Goal: Task Accomplishment & Management: Complete application form

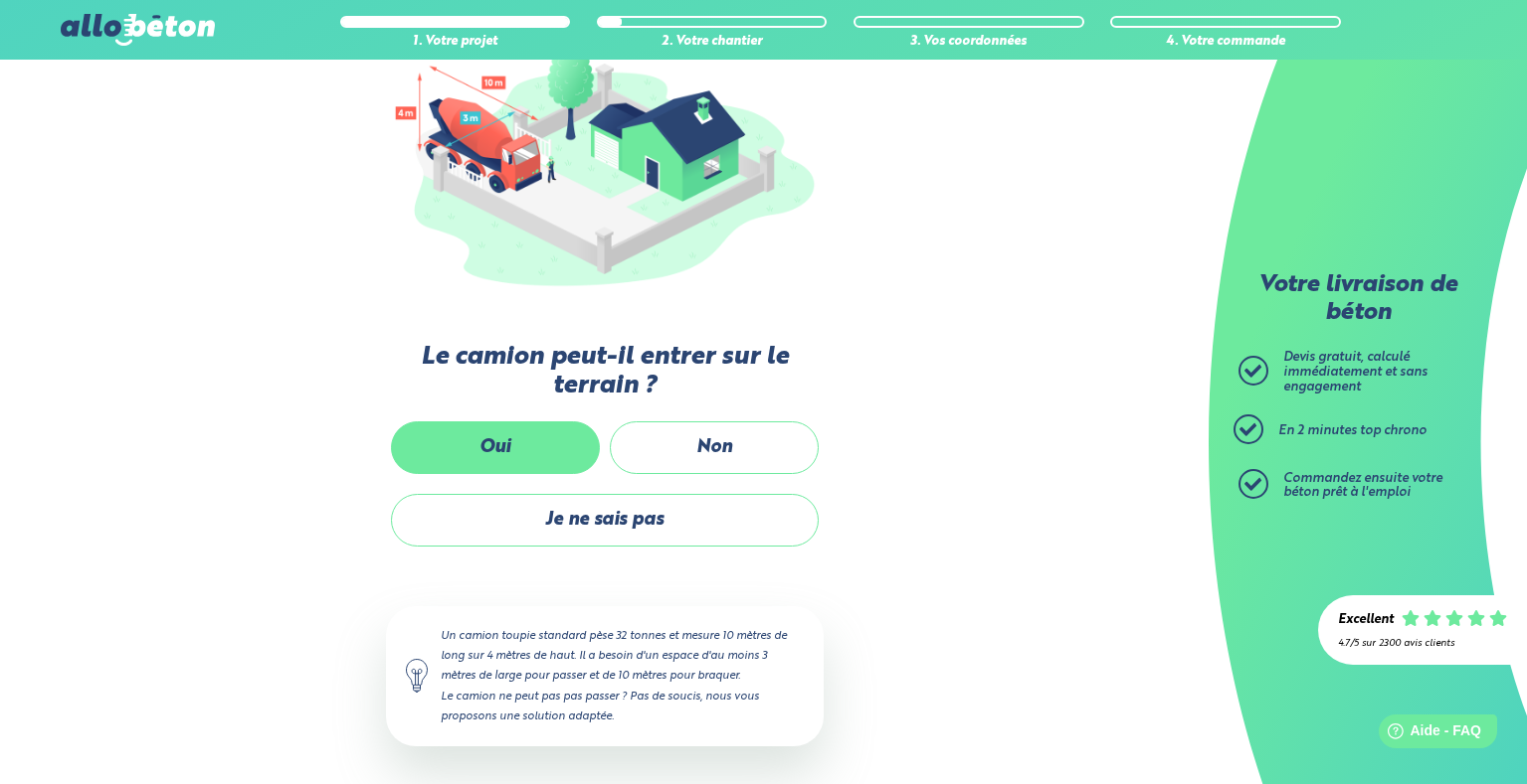
click at [505, 449] on label "Oui" at bounding box center [496, 448] width 209 height 53
click at [0, 0] on input "Oui" at bounding box center [0, 0] width 0 height 0
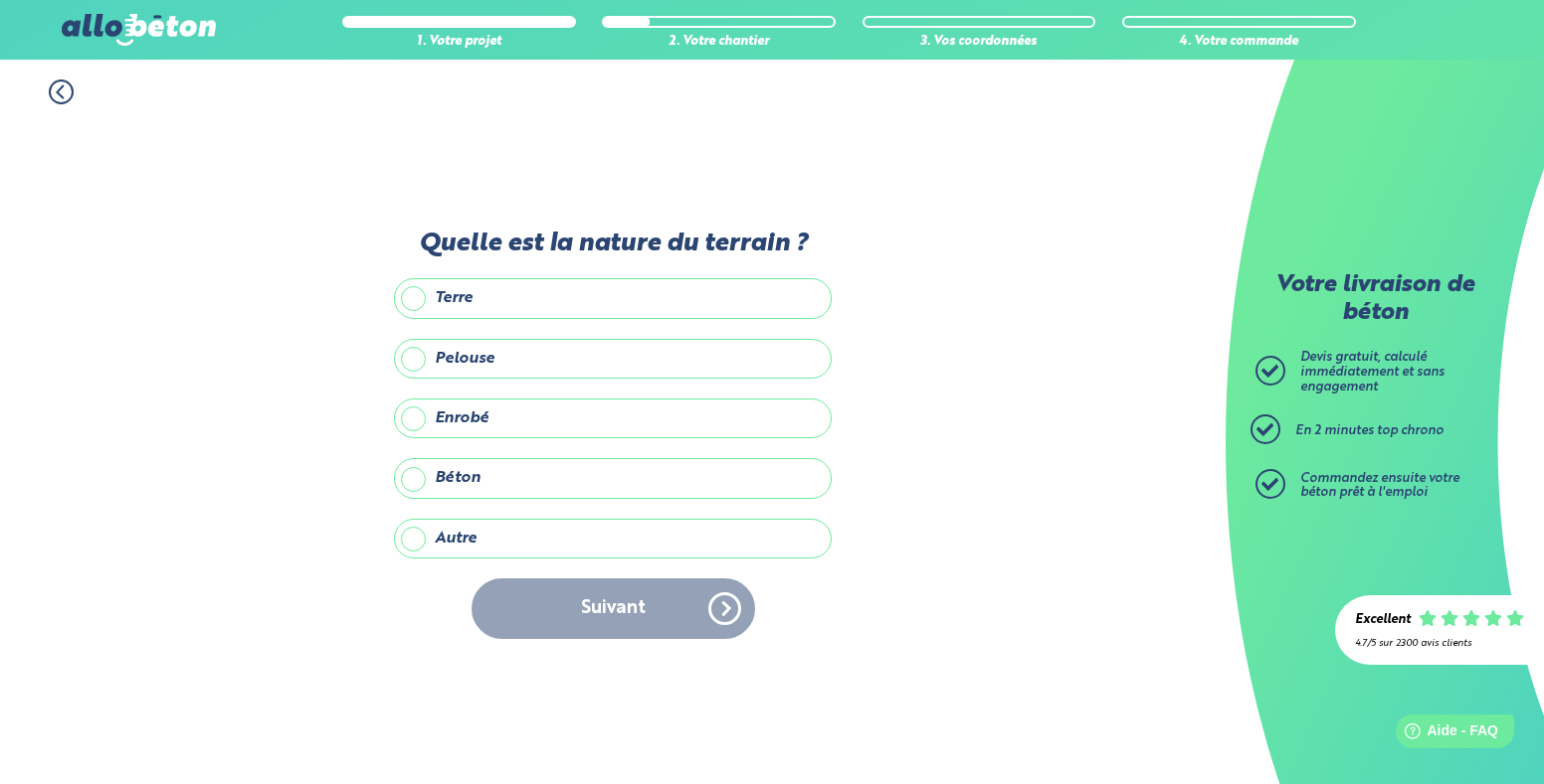
click at [506, 413] on label "Enrobé" at bounding box center [613, 419] width 438 height 40
click at [0, 0] on input "Enrobé" at bounding box center [0, 0] width 0 height 0
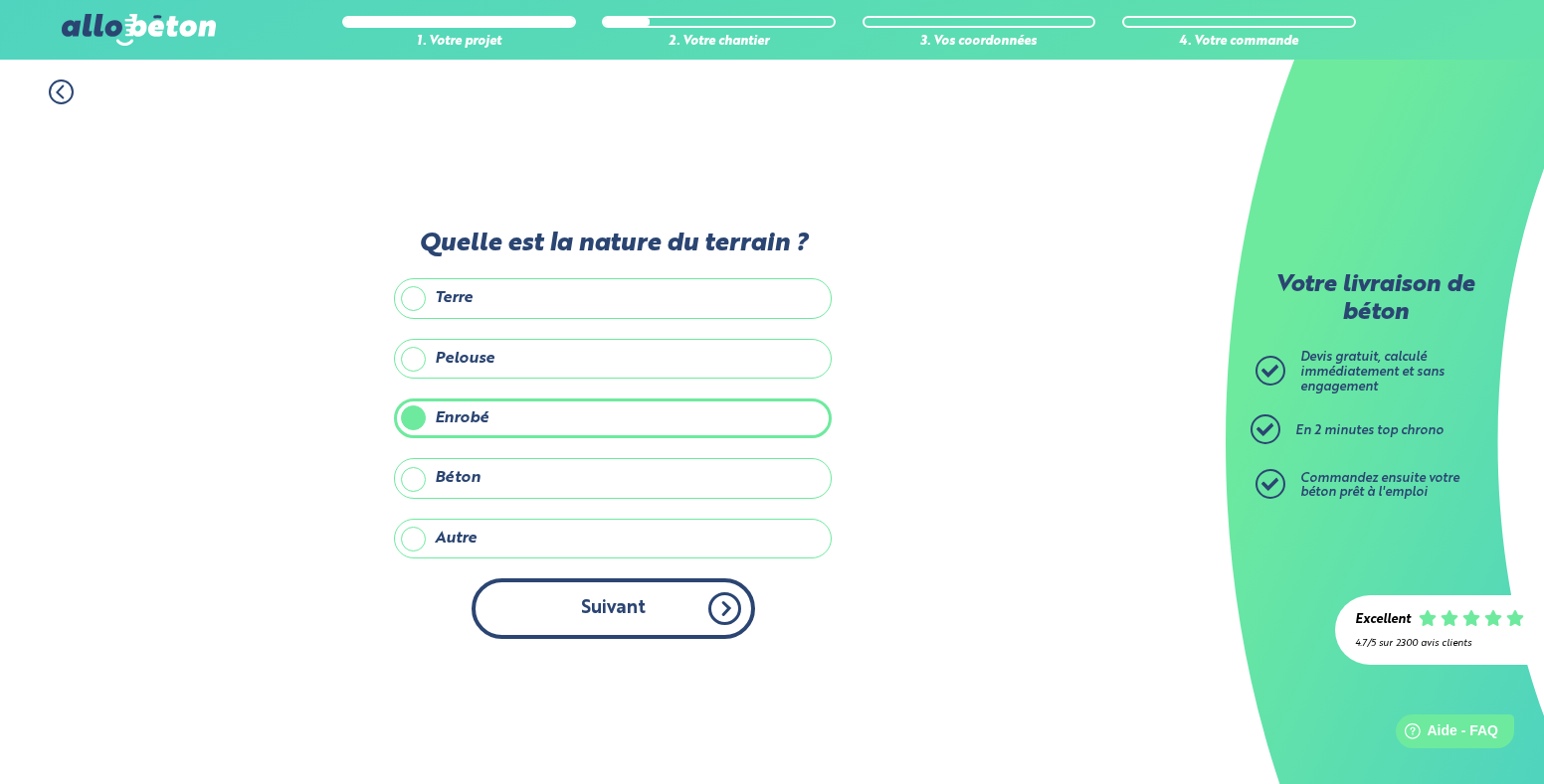
click at [618, 608] on button "Suivant" at bounding box center [613, 609] width 284 height 61
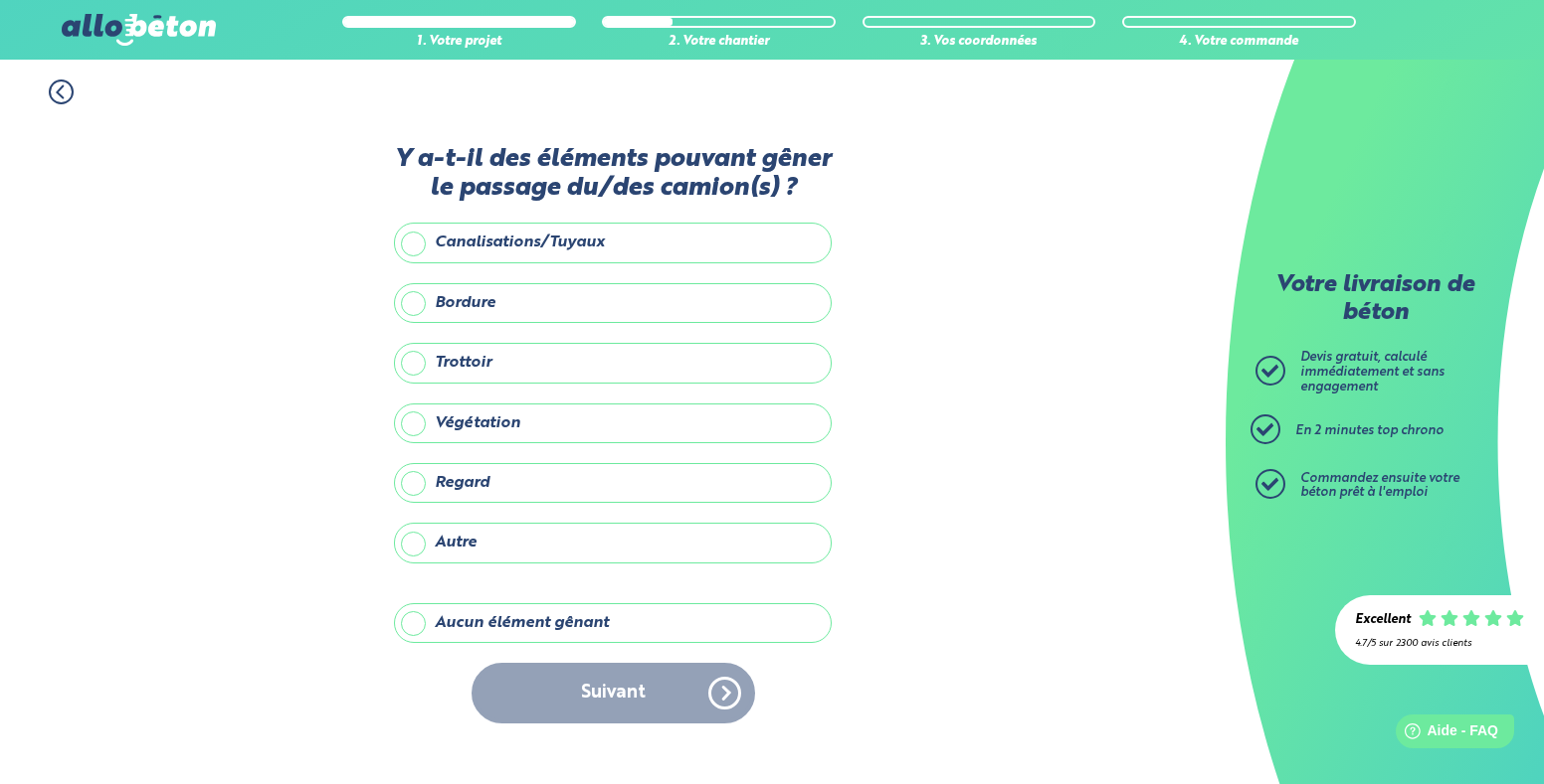
click at [540, 623] on label "Aucun élément gênant" at bounding box center [613, 624] width 438 height 40
click at [0, 0] on input "Aucun élément gênant" at bounding box center [0, 0] width 0 height 0
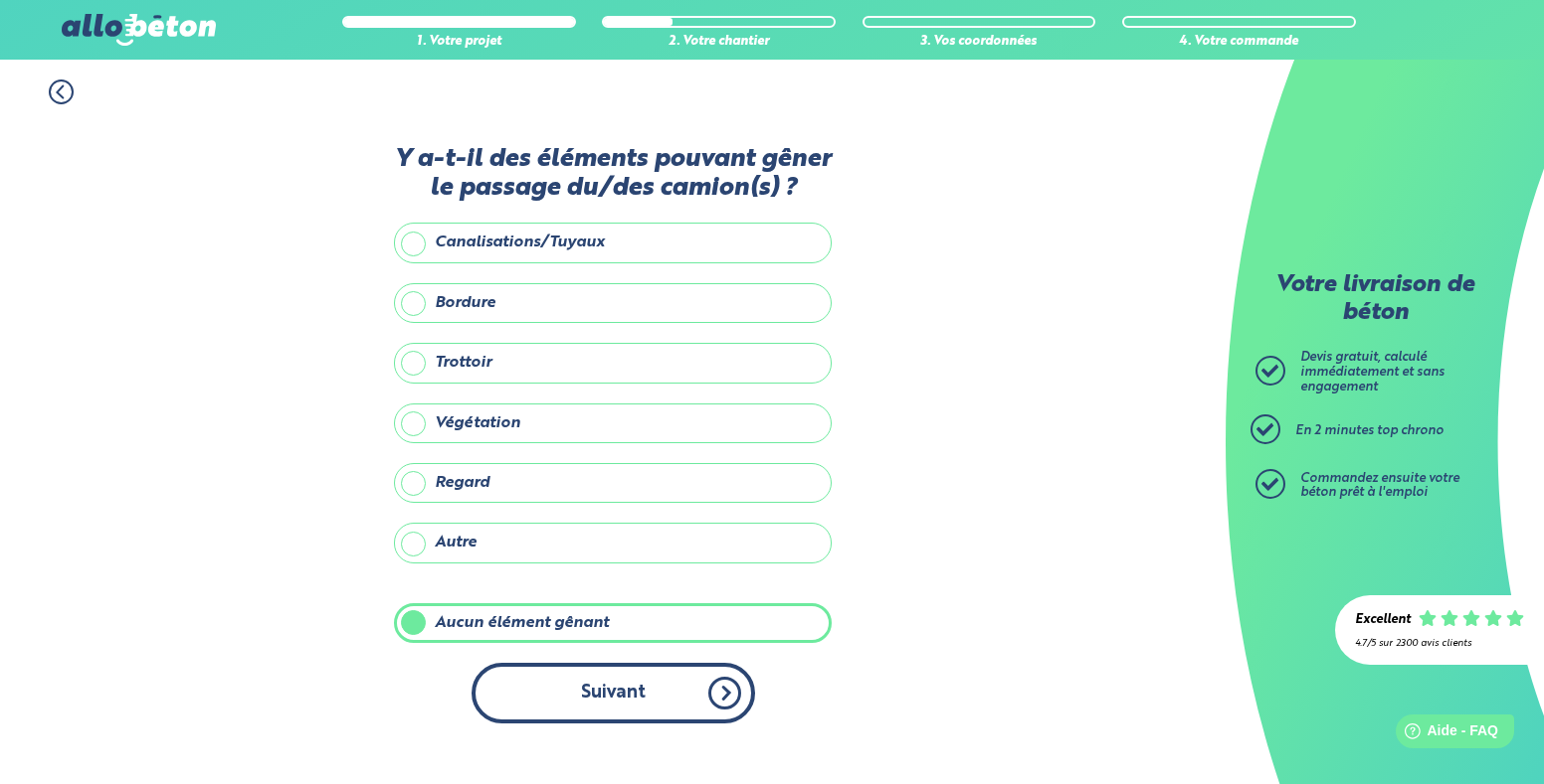
click at [613, 693] on button "Suivant" at bounding box center [613, 692] width 284 height 61
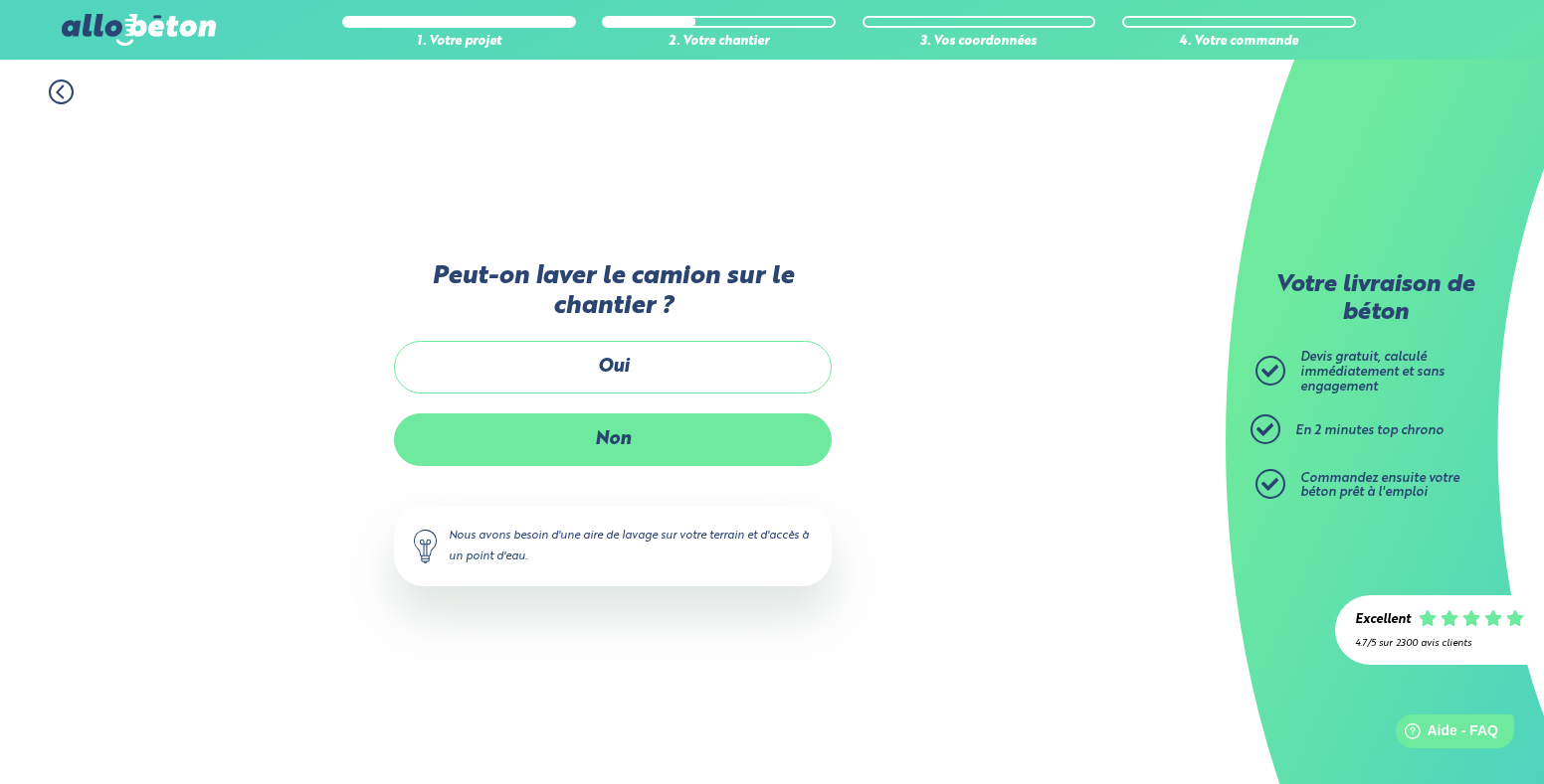
click at [621, 446] on label "Non" at bounding box center [613, 440] width 438 height 53
click at [0, 0] on input "Non" at bounding box center [0, 0] width 0 height 0
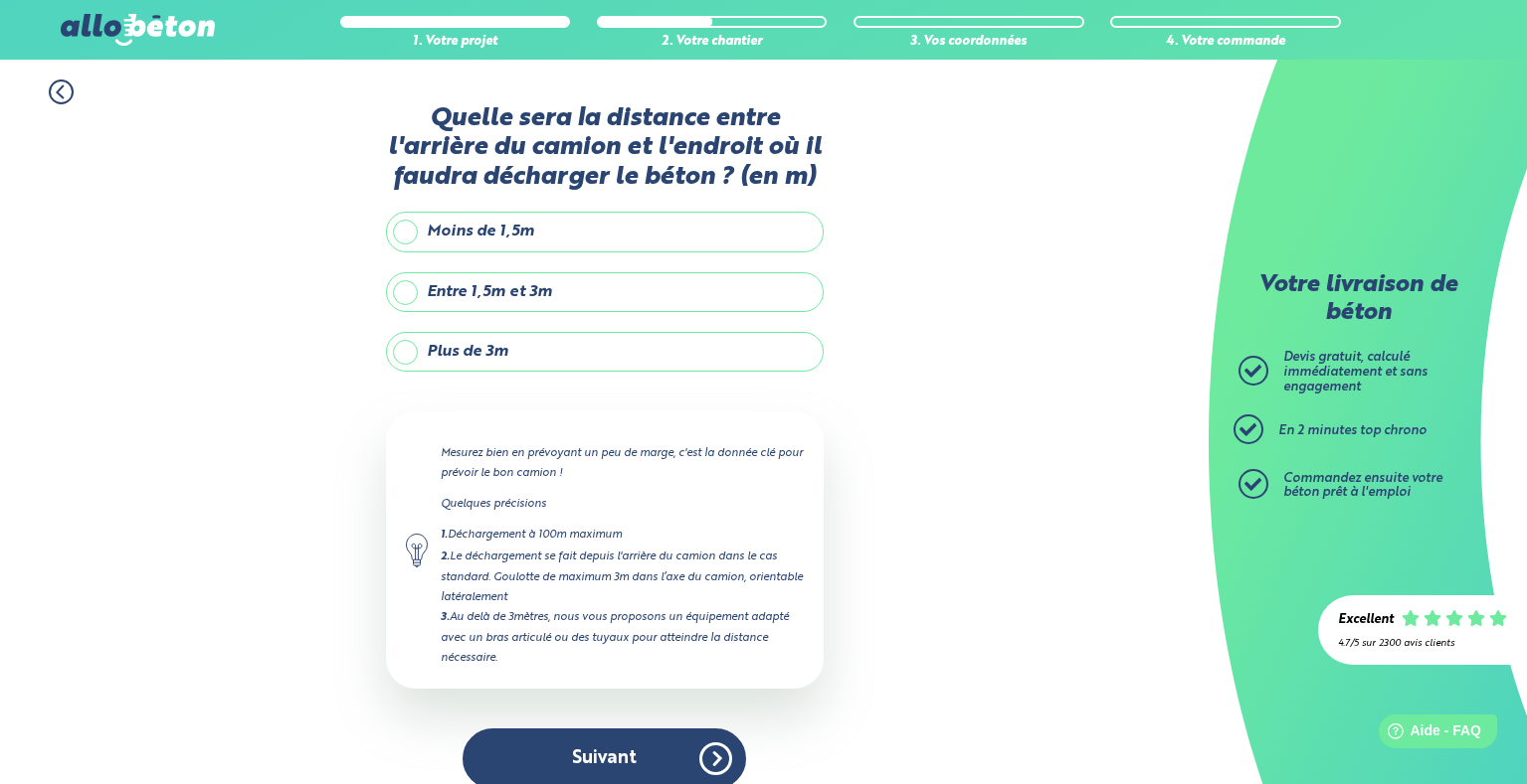
click at [506, 293] on label "Entre 1,5m et 3m" at bounding box center [605, 293] width 438 height 40
click at [0, 0] on input "Entre 1,5m et 3m" at bounding box center [0, 0] width 0 height 0
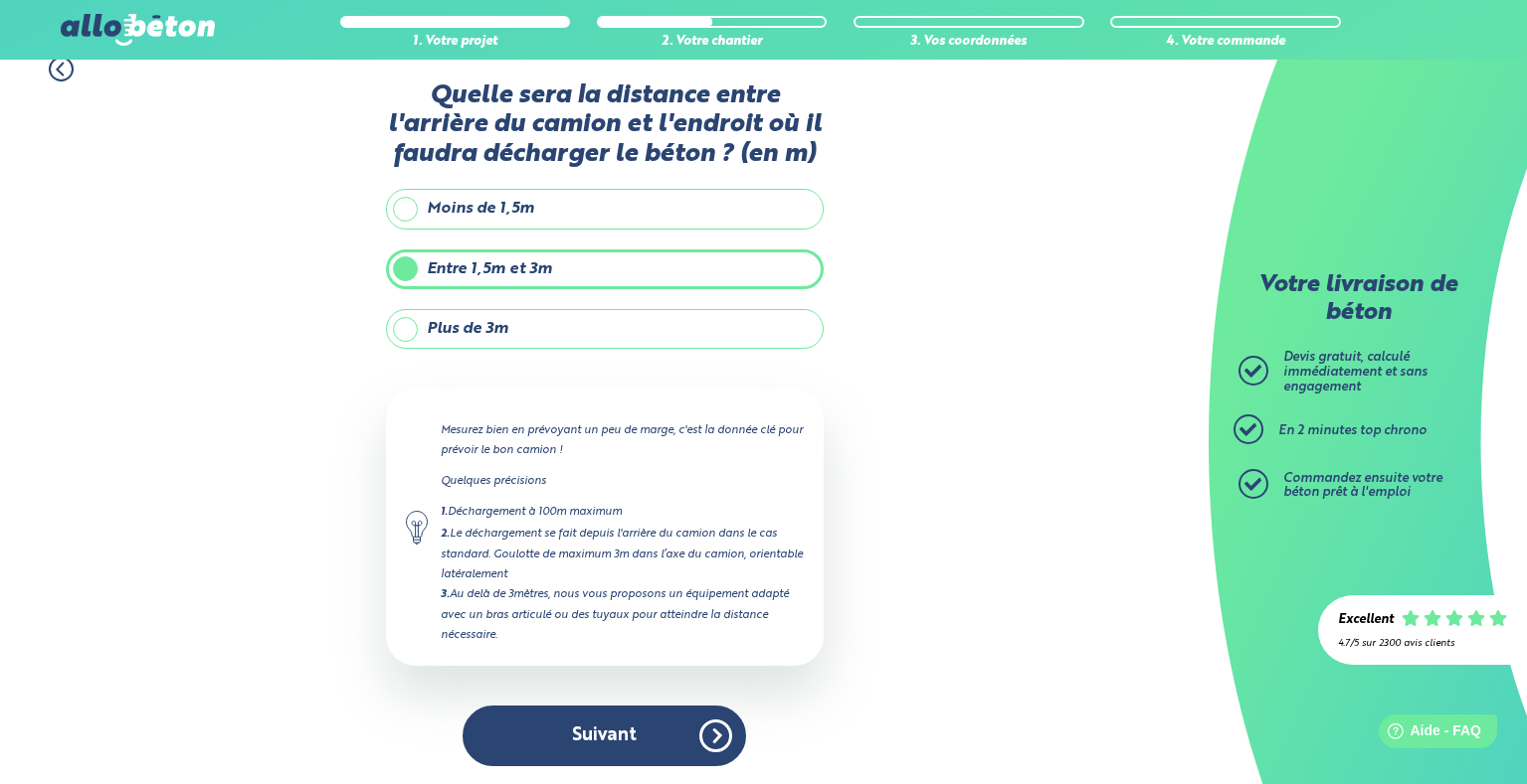
scroll to position [25, 0]
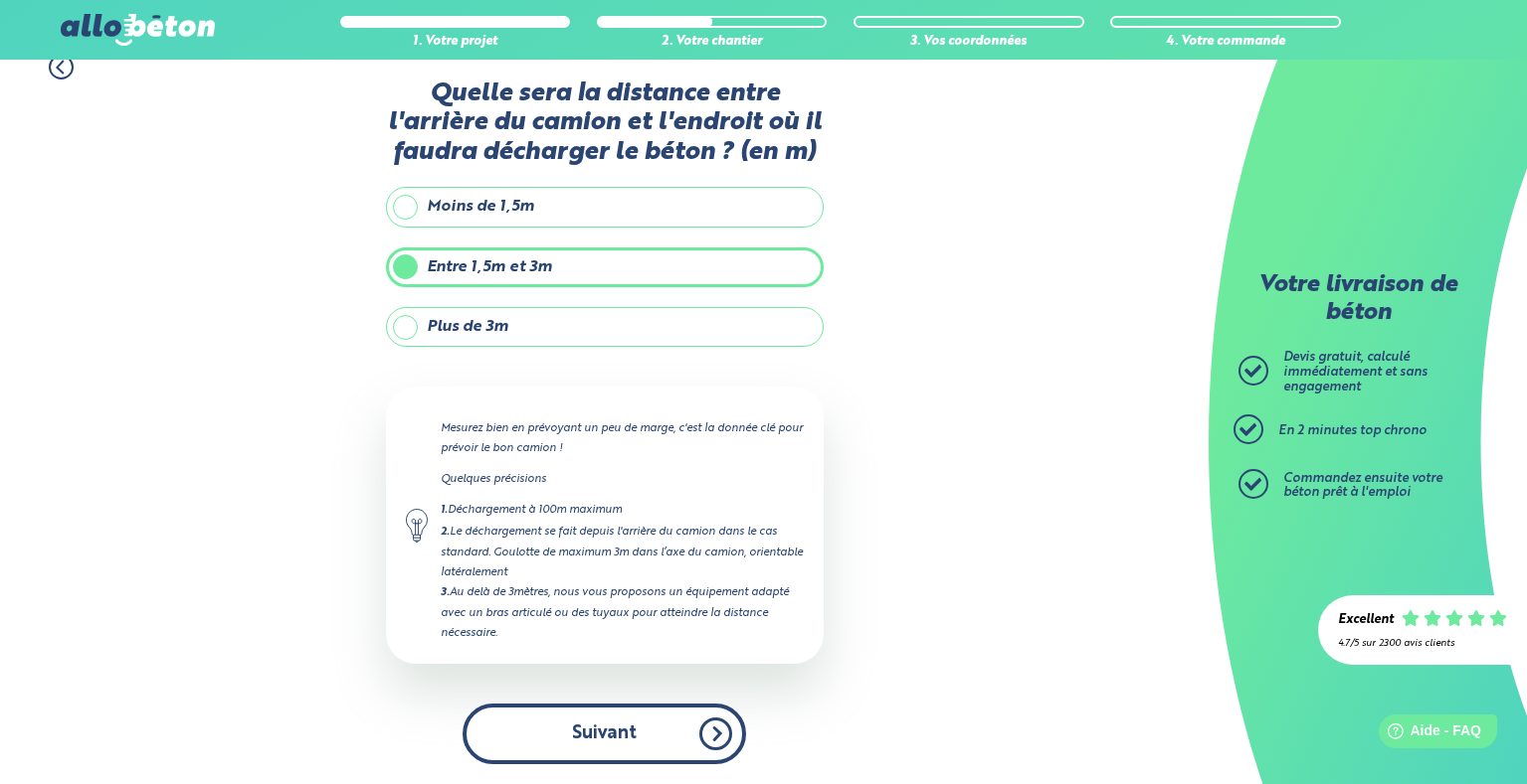
click at [632, 734] on button "Suivant" at bounding box center [604, 733] width 284 height 61
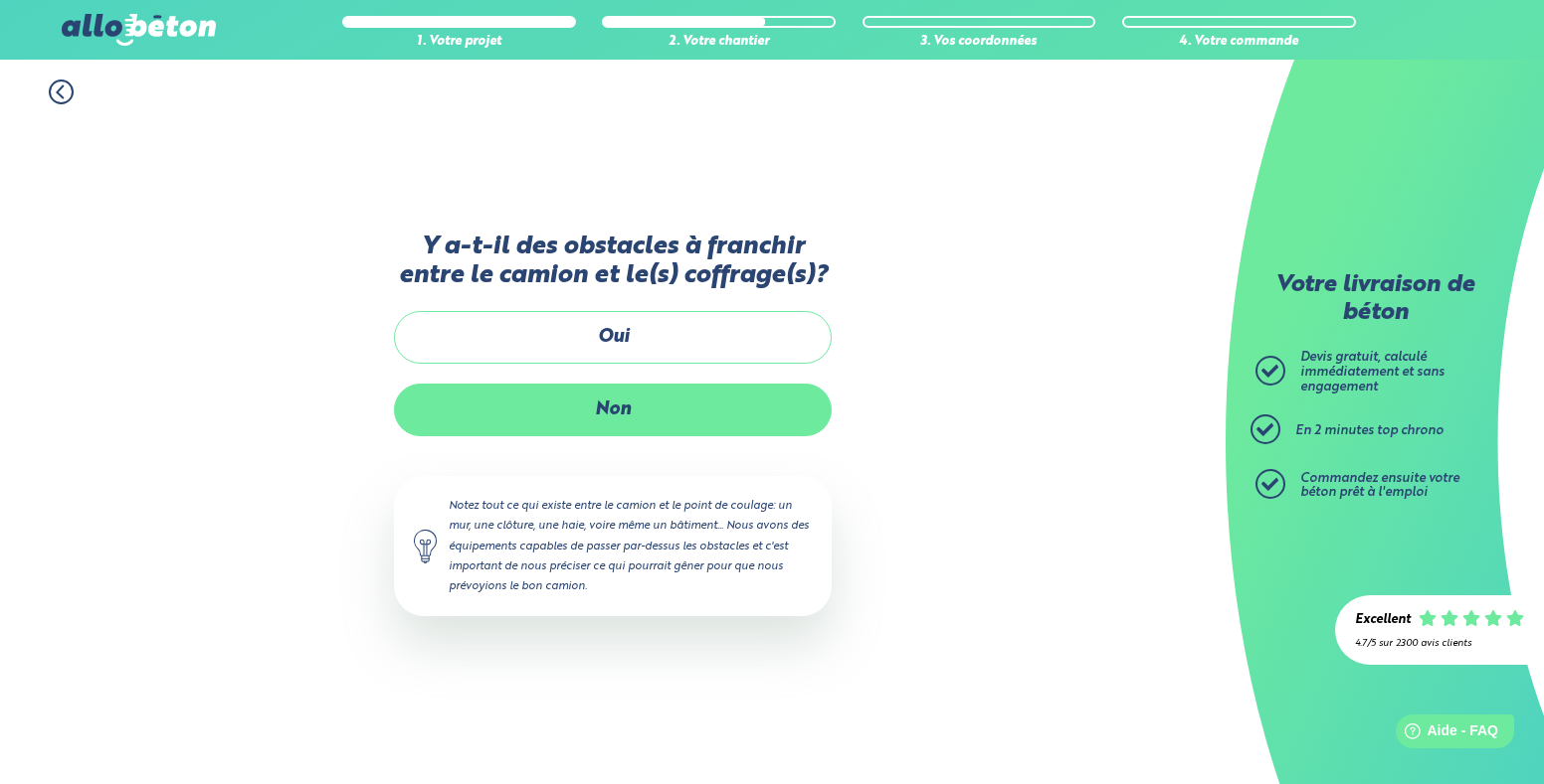
click at [616, 413] on label "Non" at bounding box center [613, 410] width 438 height 53
click at [0, 0] on input "Non" at bounding box center [0, 0] width 0 height 0
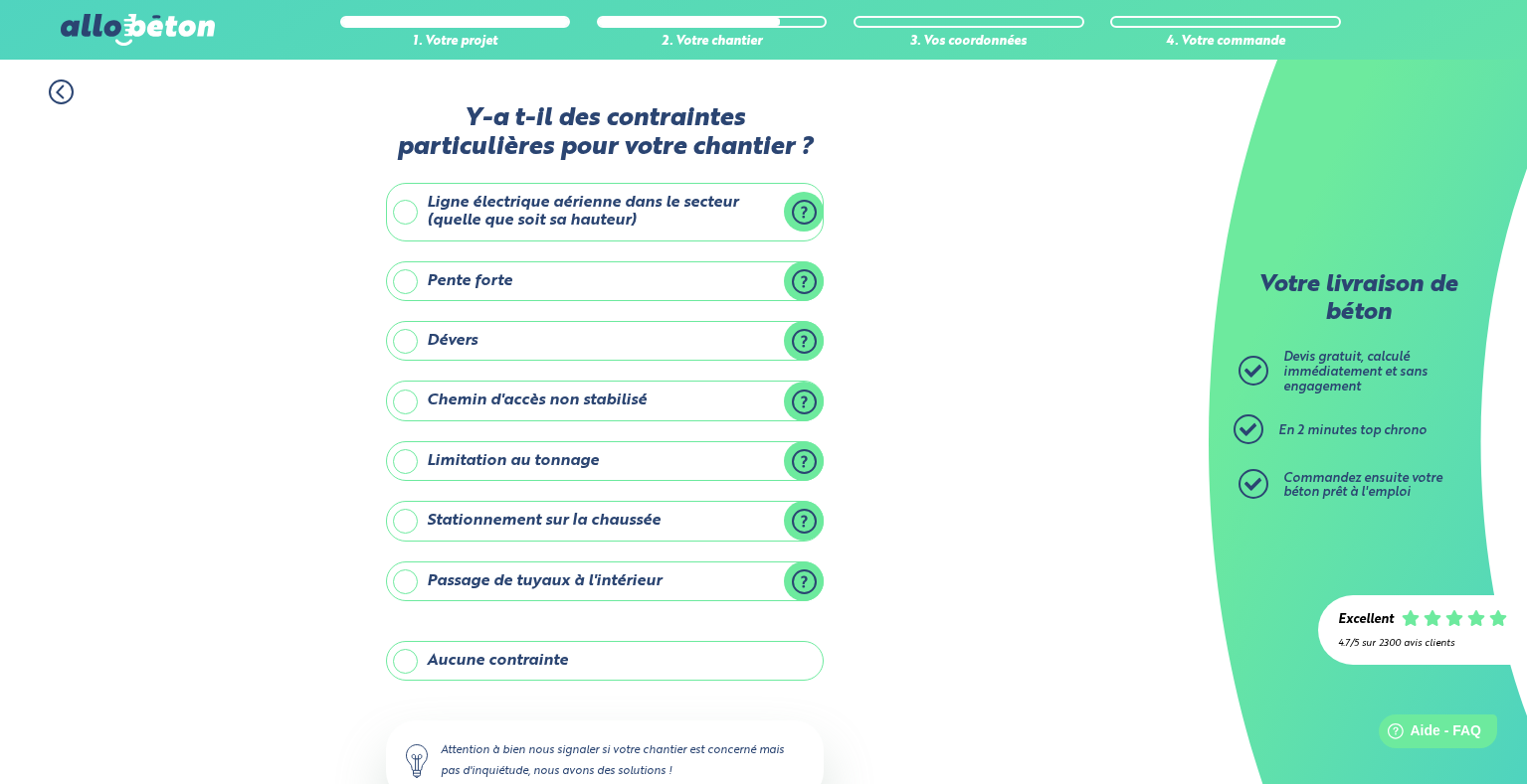
click at [562, 662] on label "Aucune contrainte" at bounding box center [605, 661] width 438 height 40
click at [0, 0] on input "Aucune contrainte" at bounding box center [0, 0] width 0 height 0
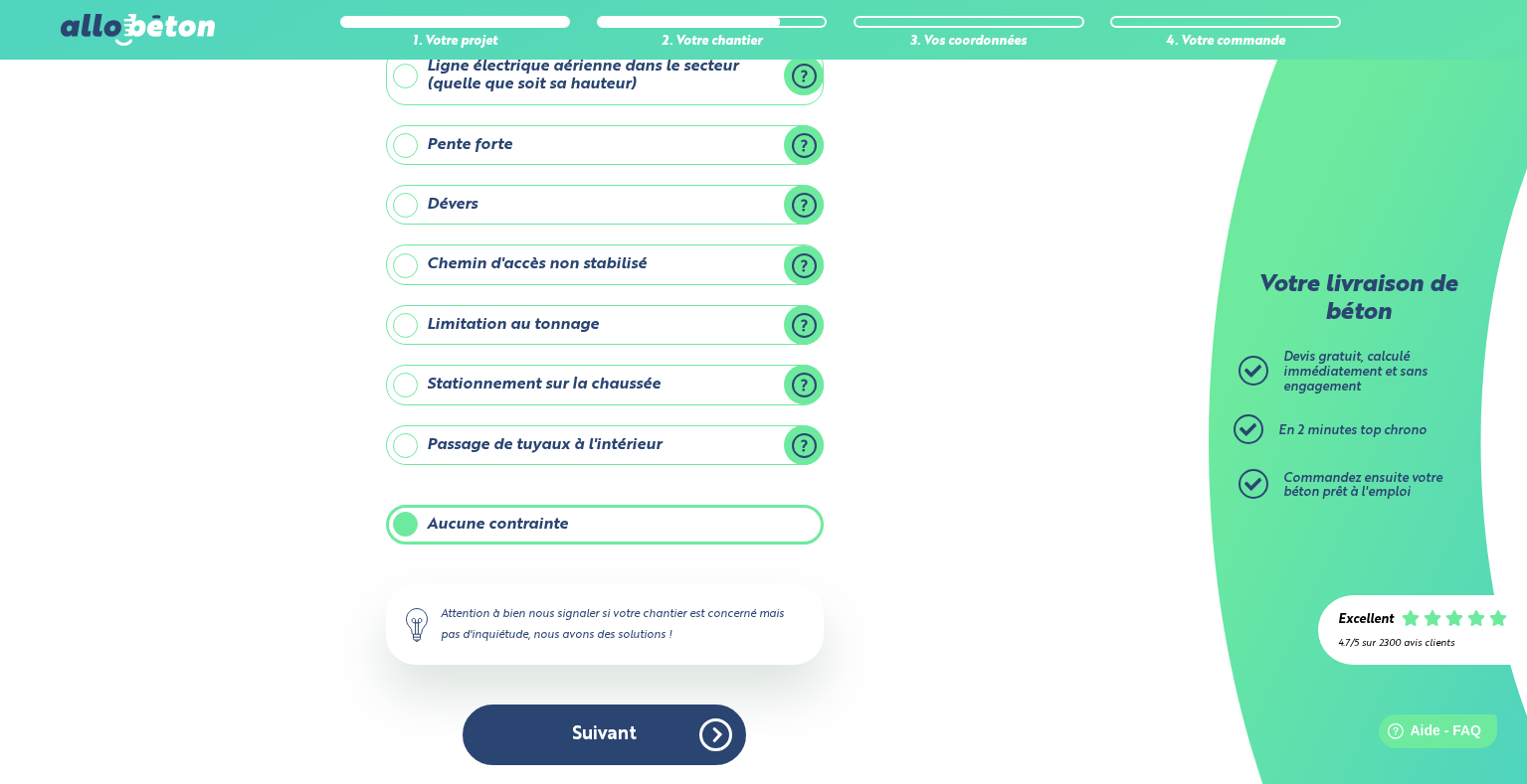
scroll to position [137, 0]
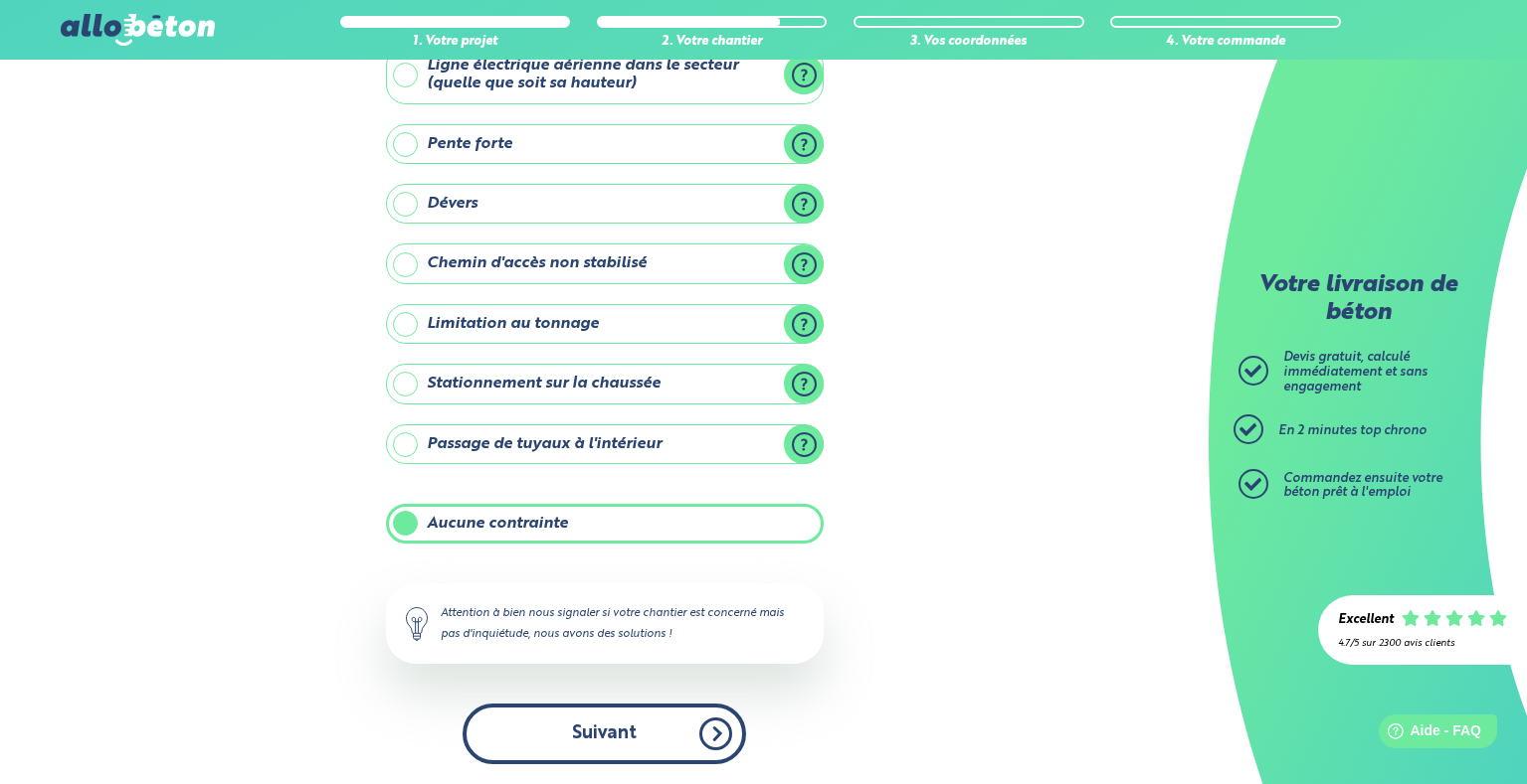
click at [614, 736] on button "Suivant" at bounding box center [604, 733] width 284 height 61
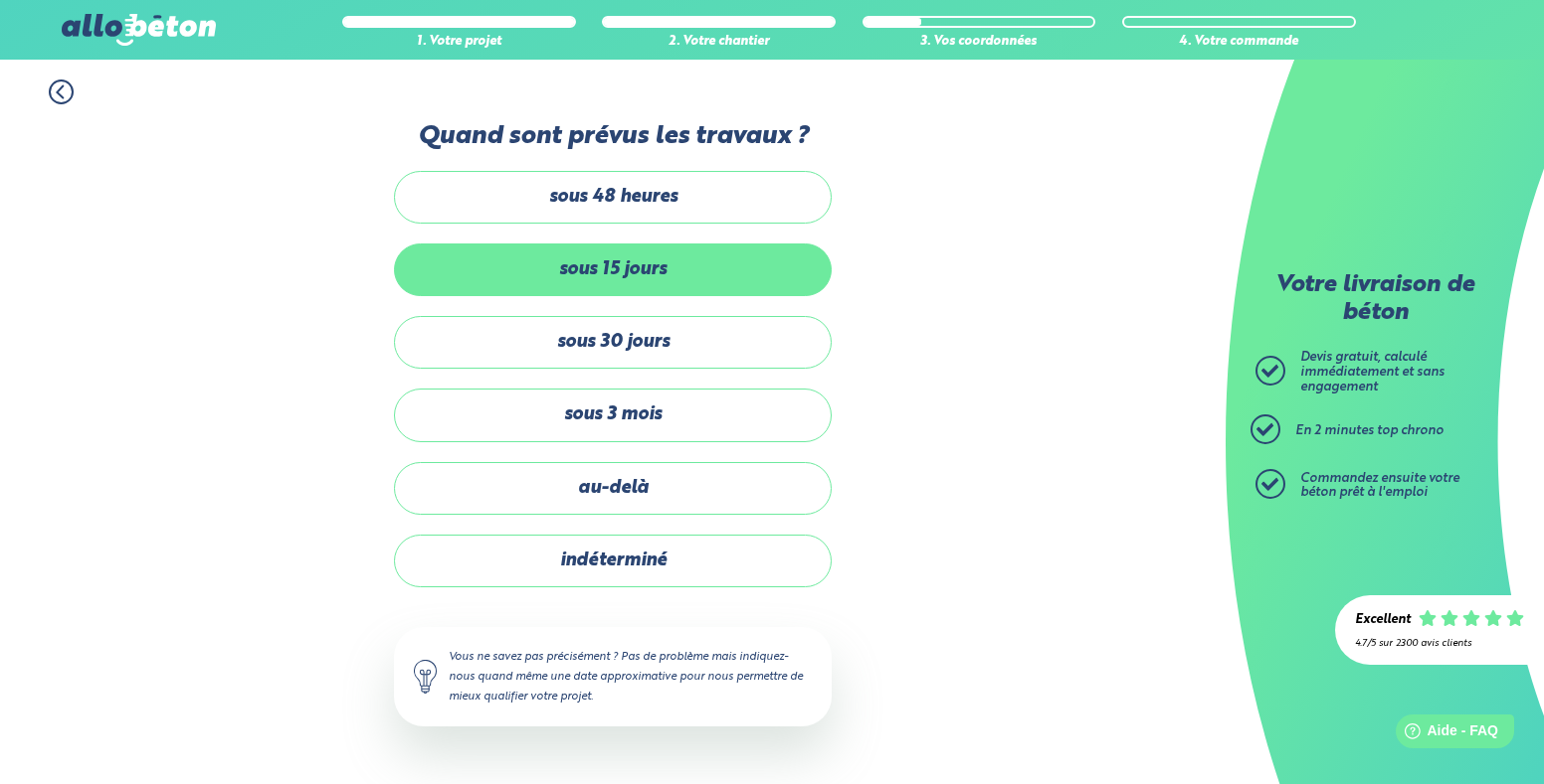
click at [646, 272] on label "sous 15 jours" at bounding box center [613, 270] width 438 height 53
click at [0, 0] on input "sous 15 jours" at bounding box center [0, 0] width 0 height 0
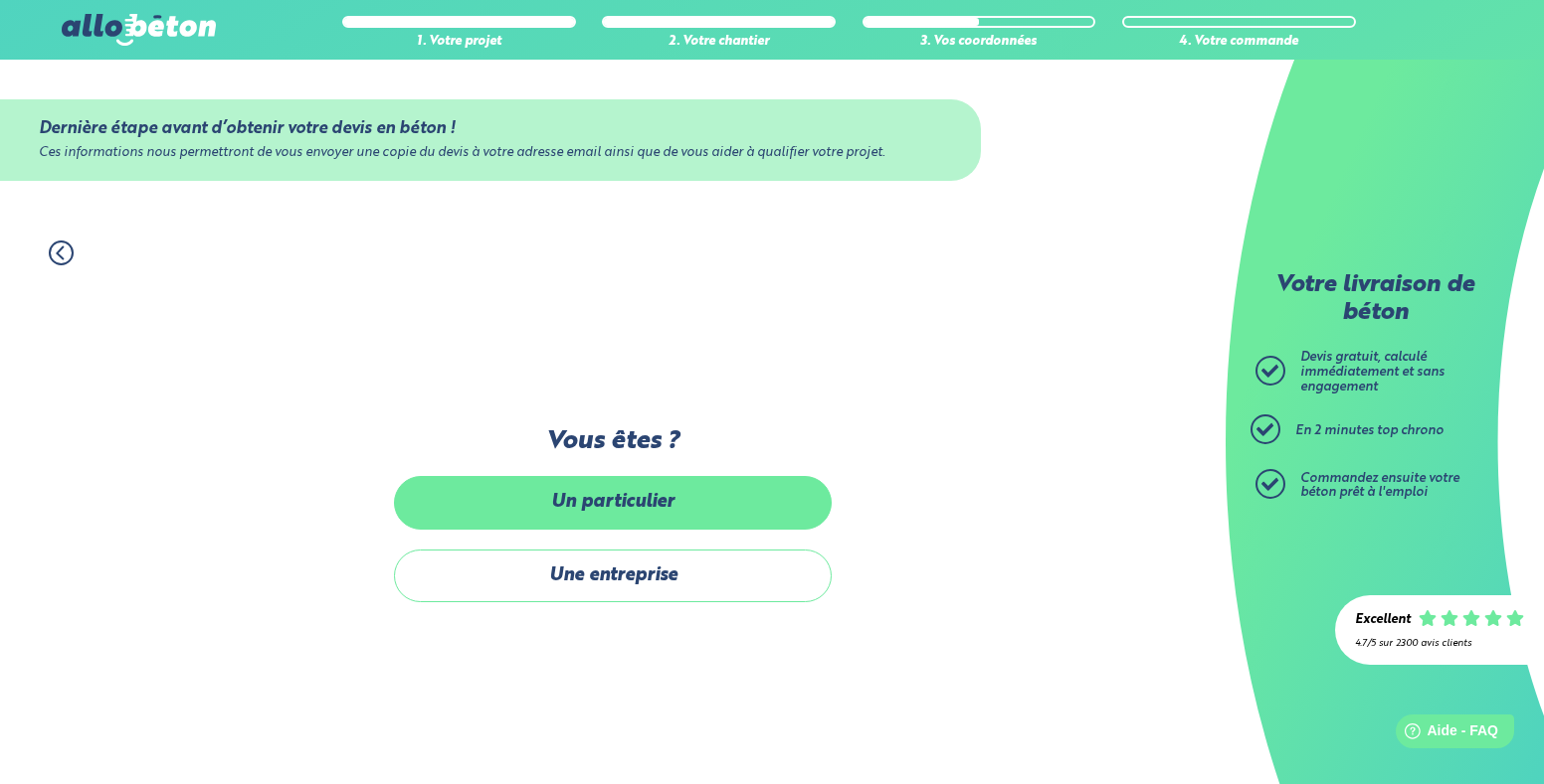
click at [615, 505] on label "Un particulier" at bounding box center [613, 502] width 438 height 53
click at [0, 0] on input "Un particulier" at bounding box center [0, 0] width 0 height 0
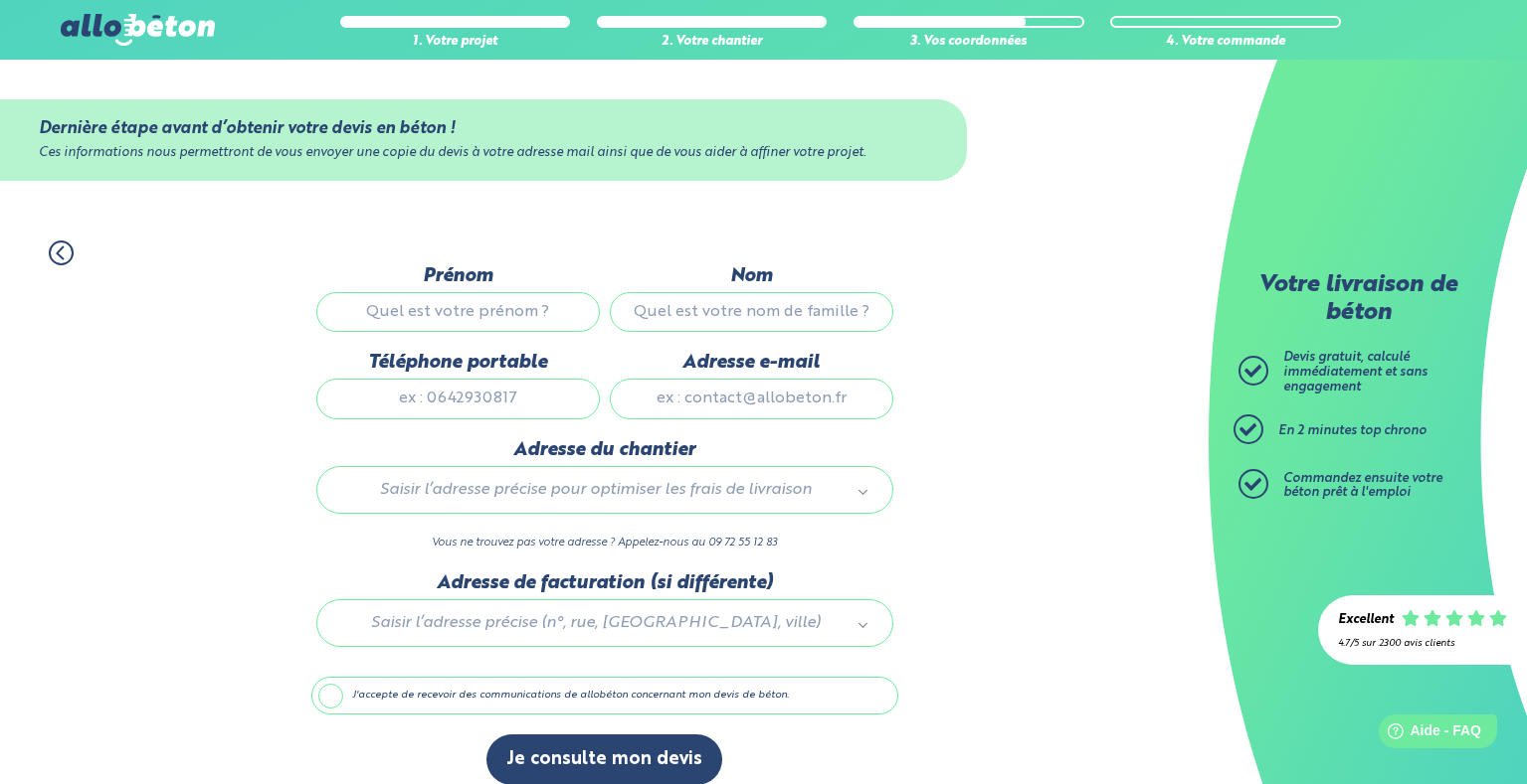
click at [477, 319] on input "Prénom" at bounding box center [458, 312] width 284 height 40
type input "[PERSON_NAME]"
type input "dufour"
type input "0624145965"
type input "[PERSON_NAME][EMAIL_ADDRESS][DOMAIN_NAME]"
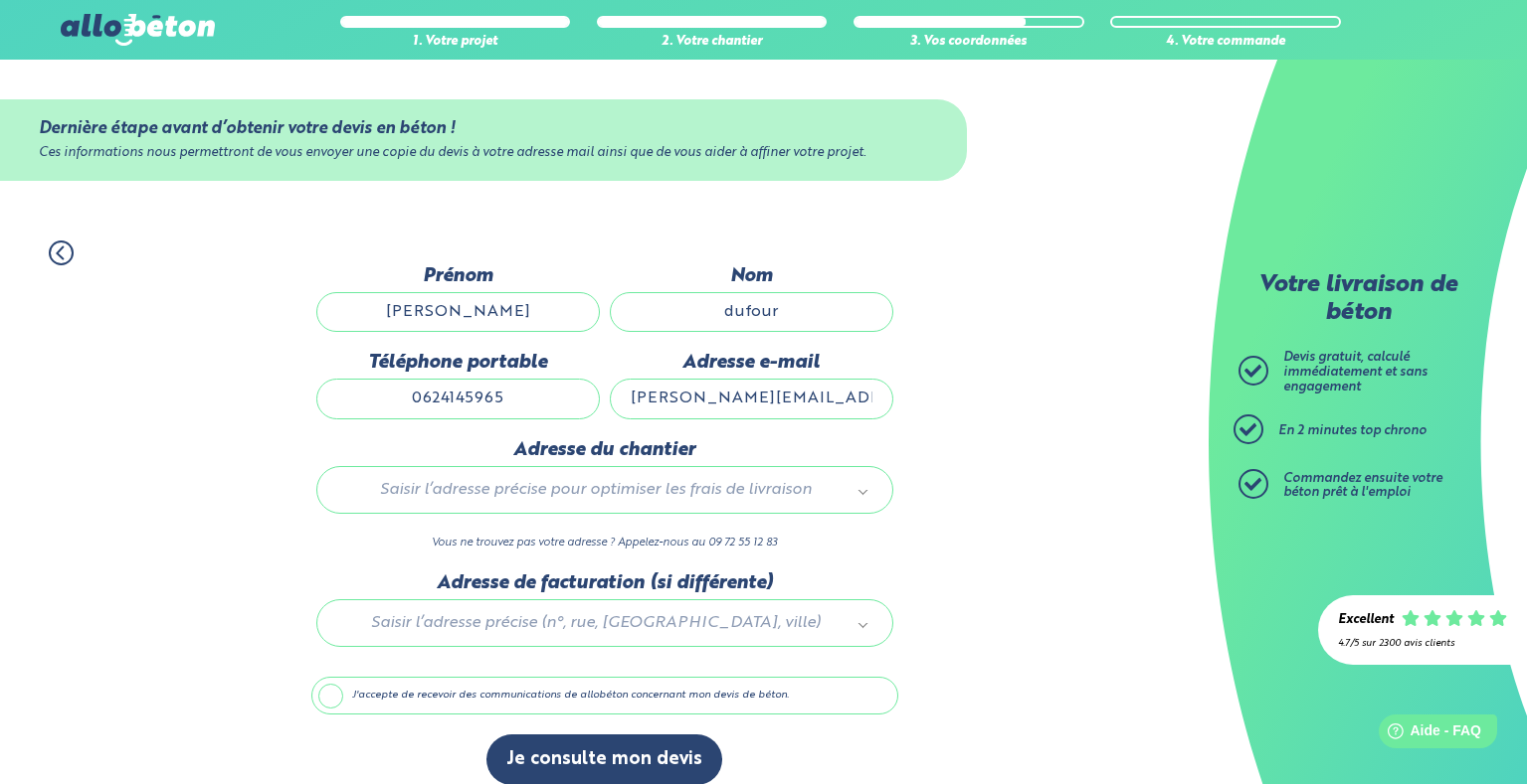
type input "14663_0320_00024"
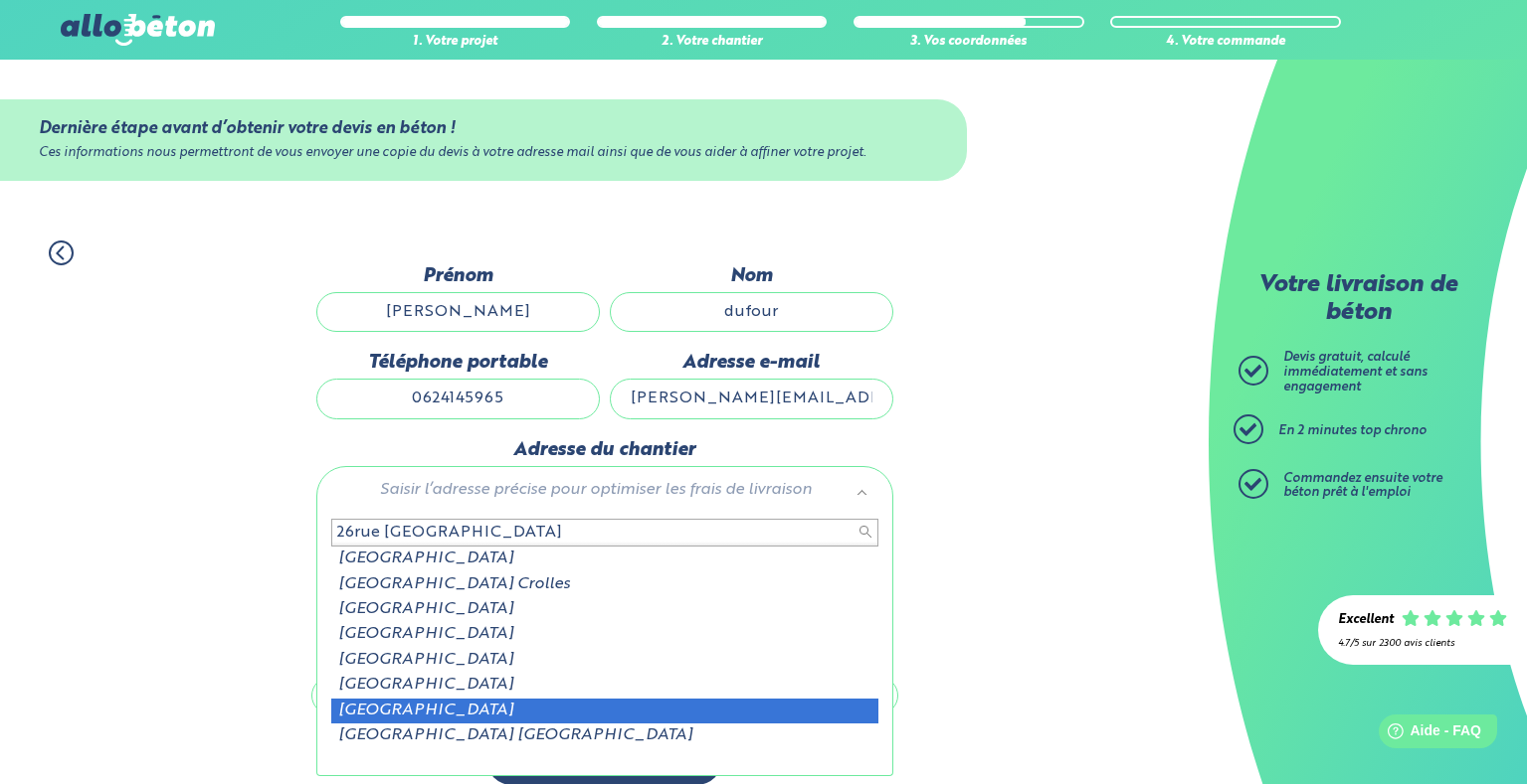
scroll to position [2, 0]
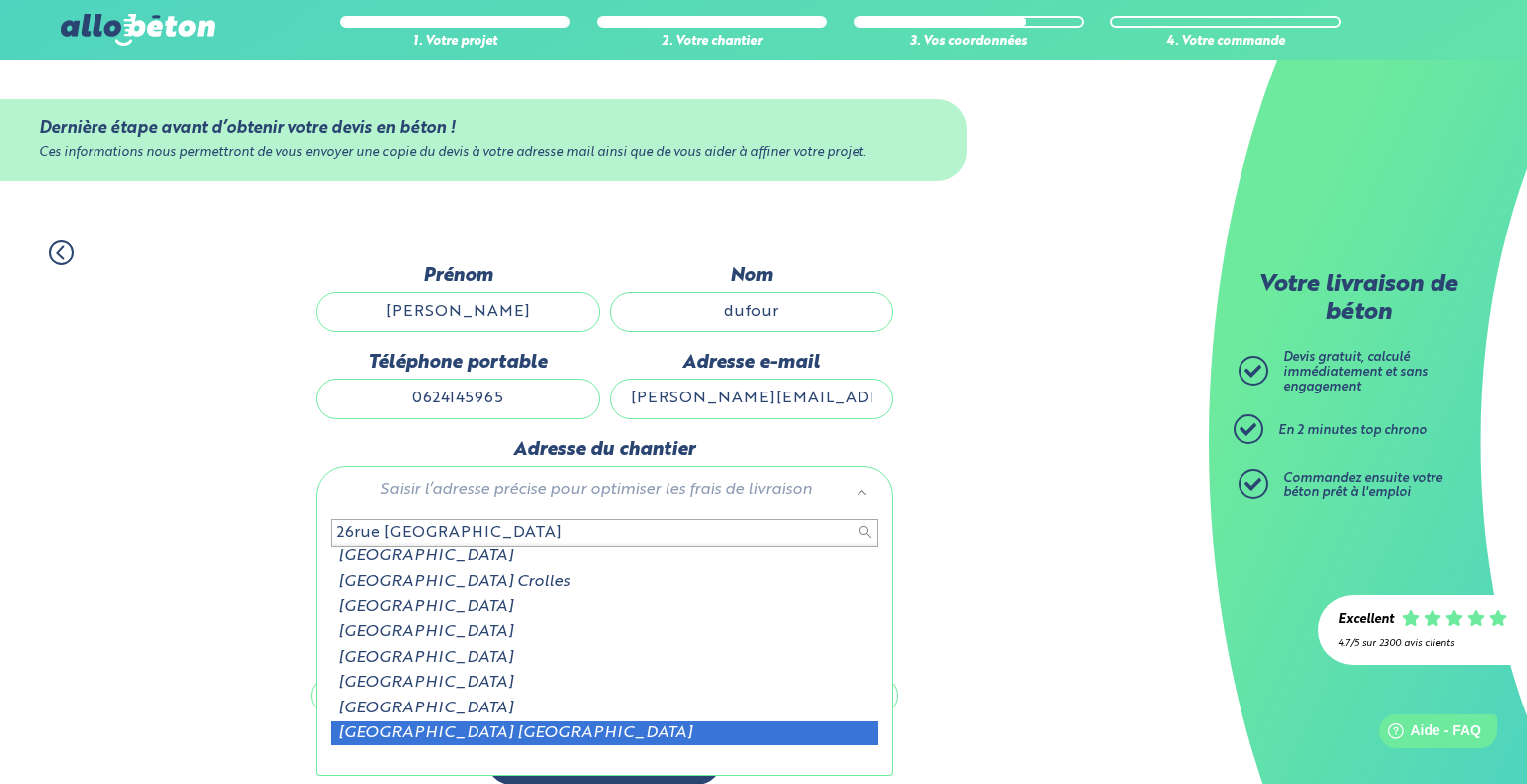
type input "26rue [GEOGRAPHIC_DATA]"
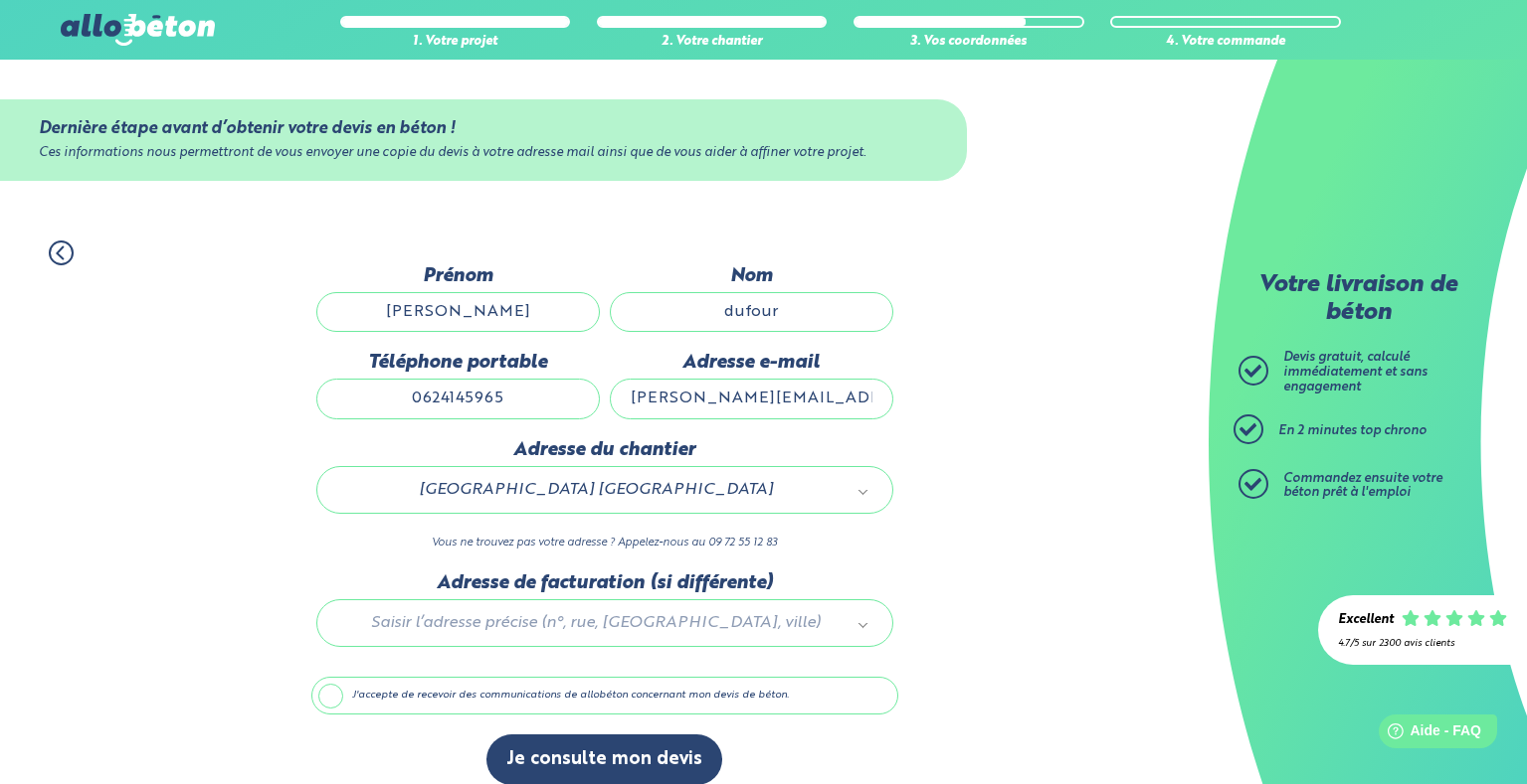
click at [370, 619] on div at bounding box center [605, 620] width 587 height 95
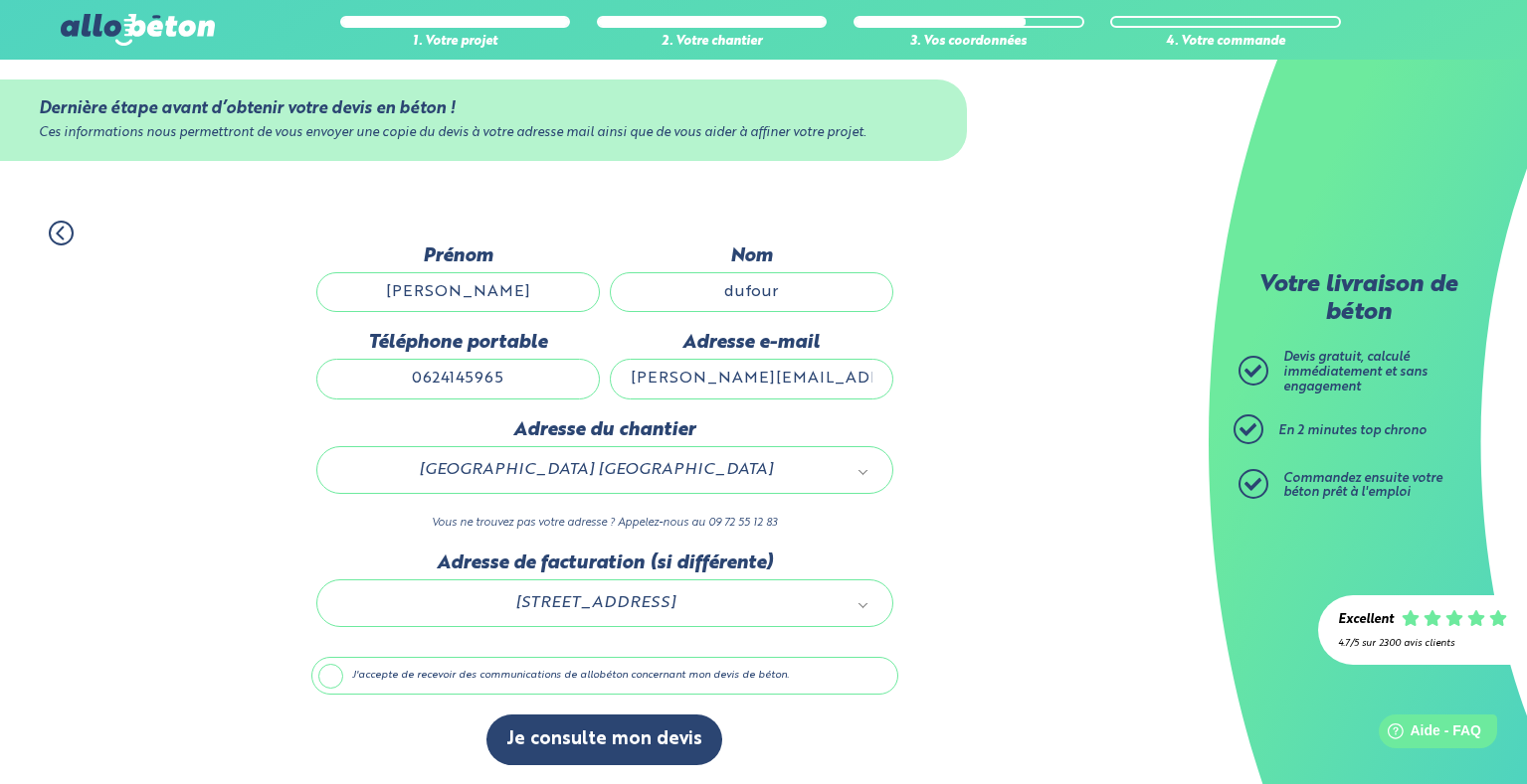
scroll to position [21, 0]
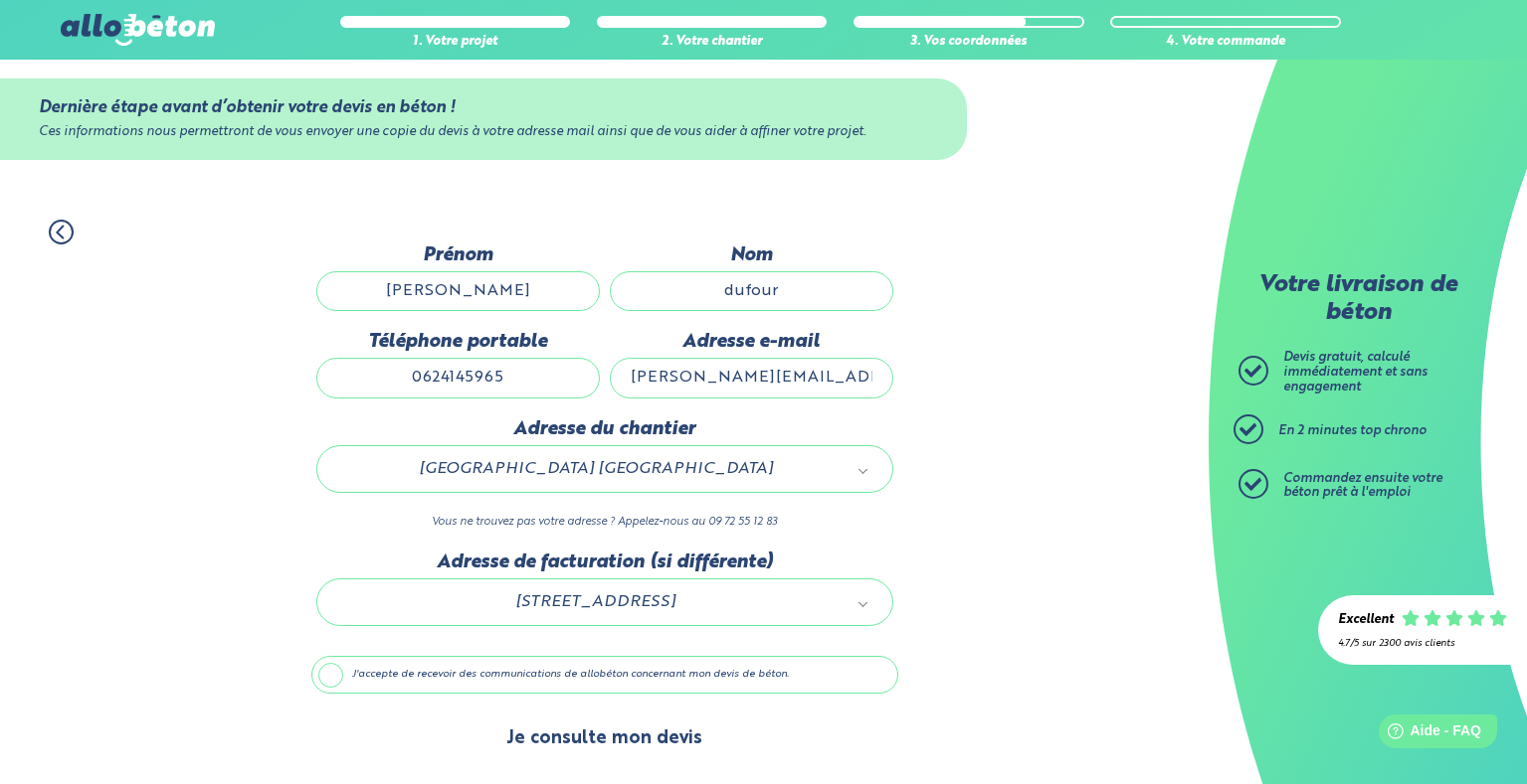
click at [593, 739] on button "Je consulte mon devis" at bounding box center [604, 738] width 236 height 51
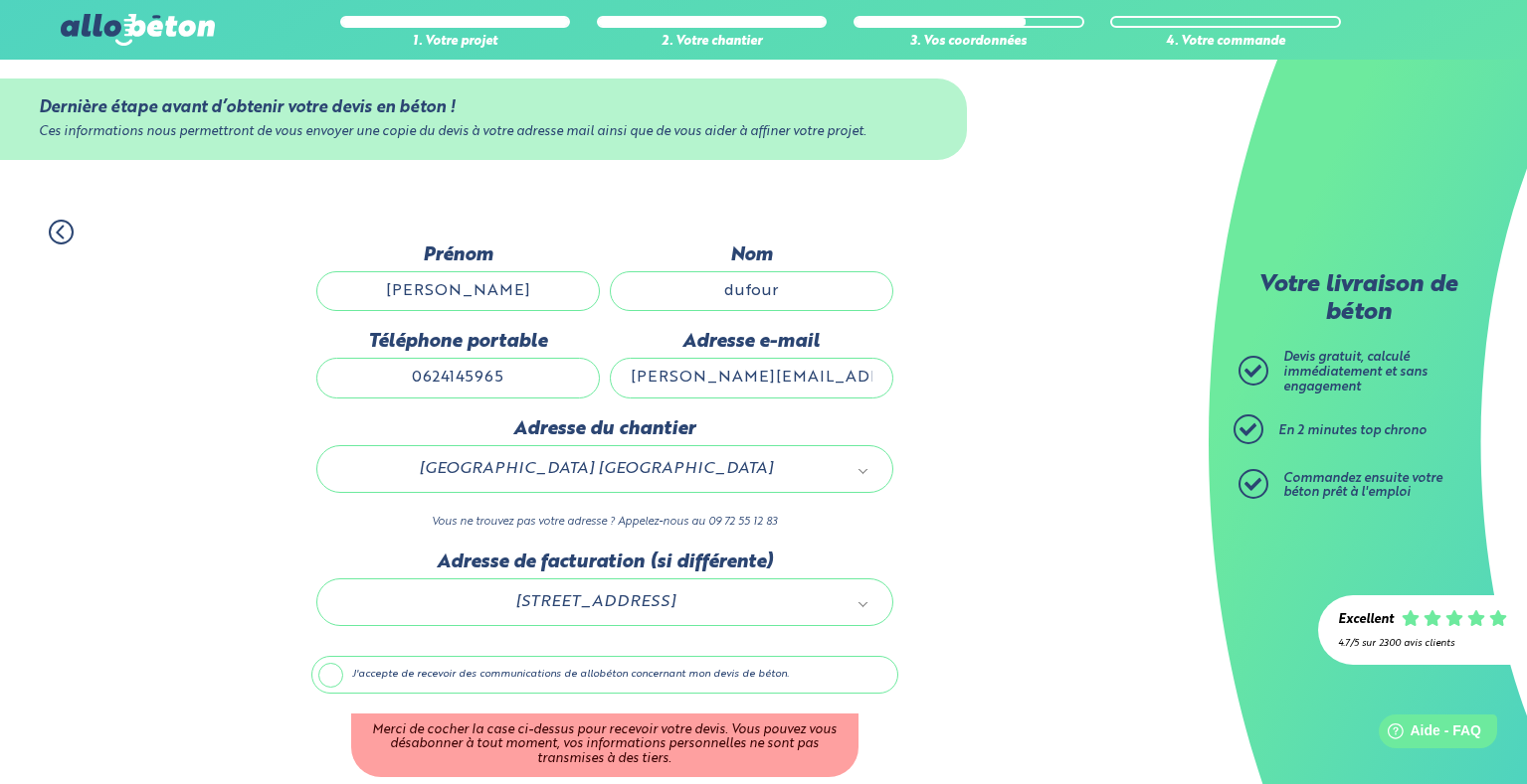
click at [358, 637] on div "Adresse de facturation (si différente) [STREET_ADDRESS][GEOGRAPHIC_DATA]" at bounding box center [605, 599] width 587 height 95
click at [521, 644] on div "Adresse de facturation (si différente) [STREET_ADDRESS][GEOGRAPHIC_DATA]" at bounding box center [605, 599] width 587 height 95
click at [382, 691] on label "J'accepte de recevoir des communications de allobéton concernant mon devis de b…" at bounding box center [605, 675] width 587 height 38
click at [0, 0] on input "J'accepte de recevoir des communications de allobéton concernant mon devis de b…" at bounding box center [0, 0] width 0 height 0
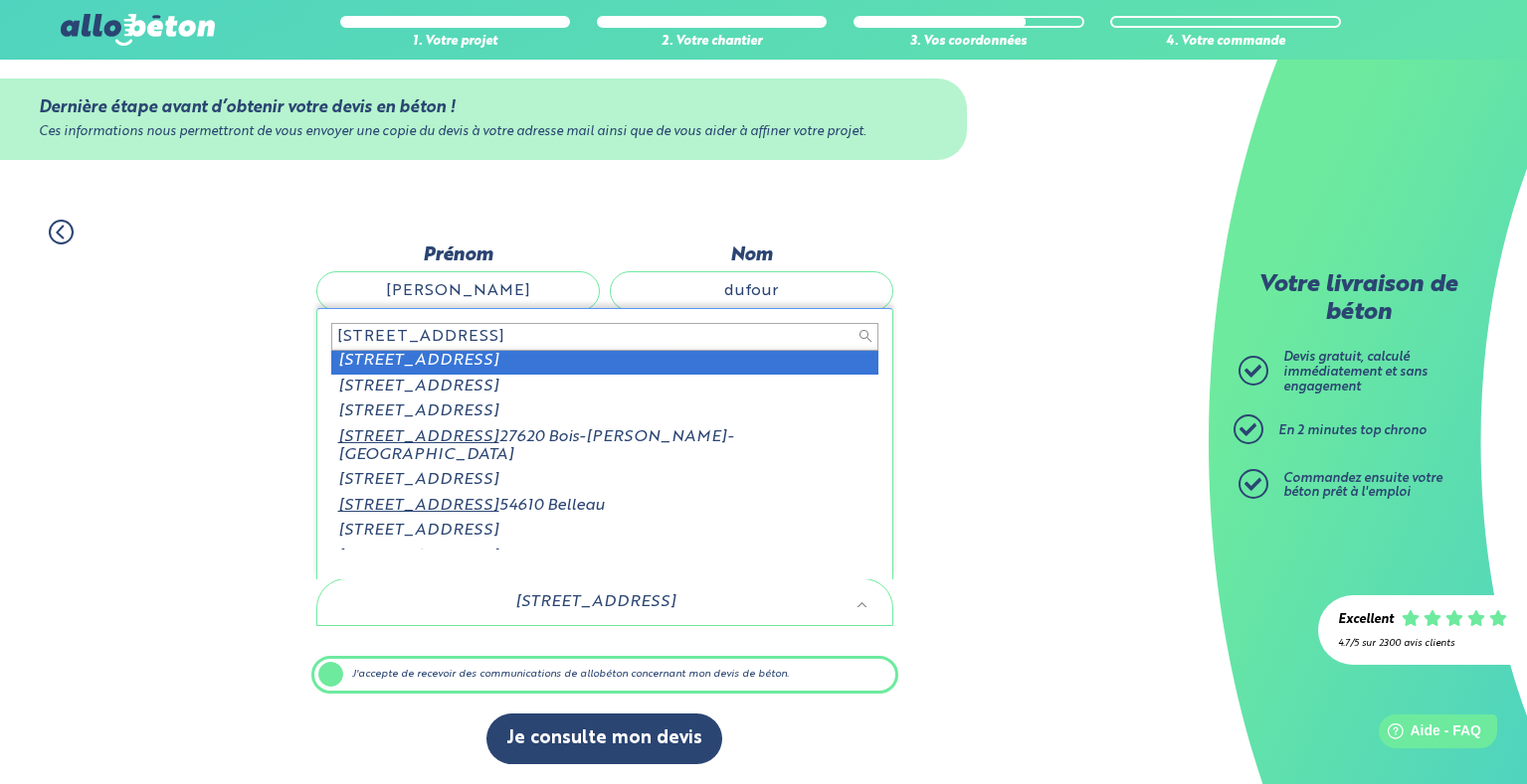
scroll to position [2, 0]
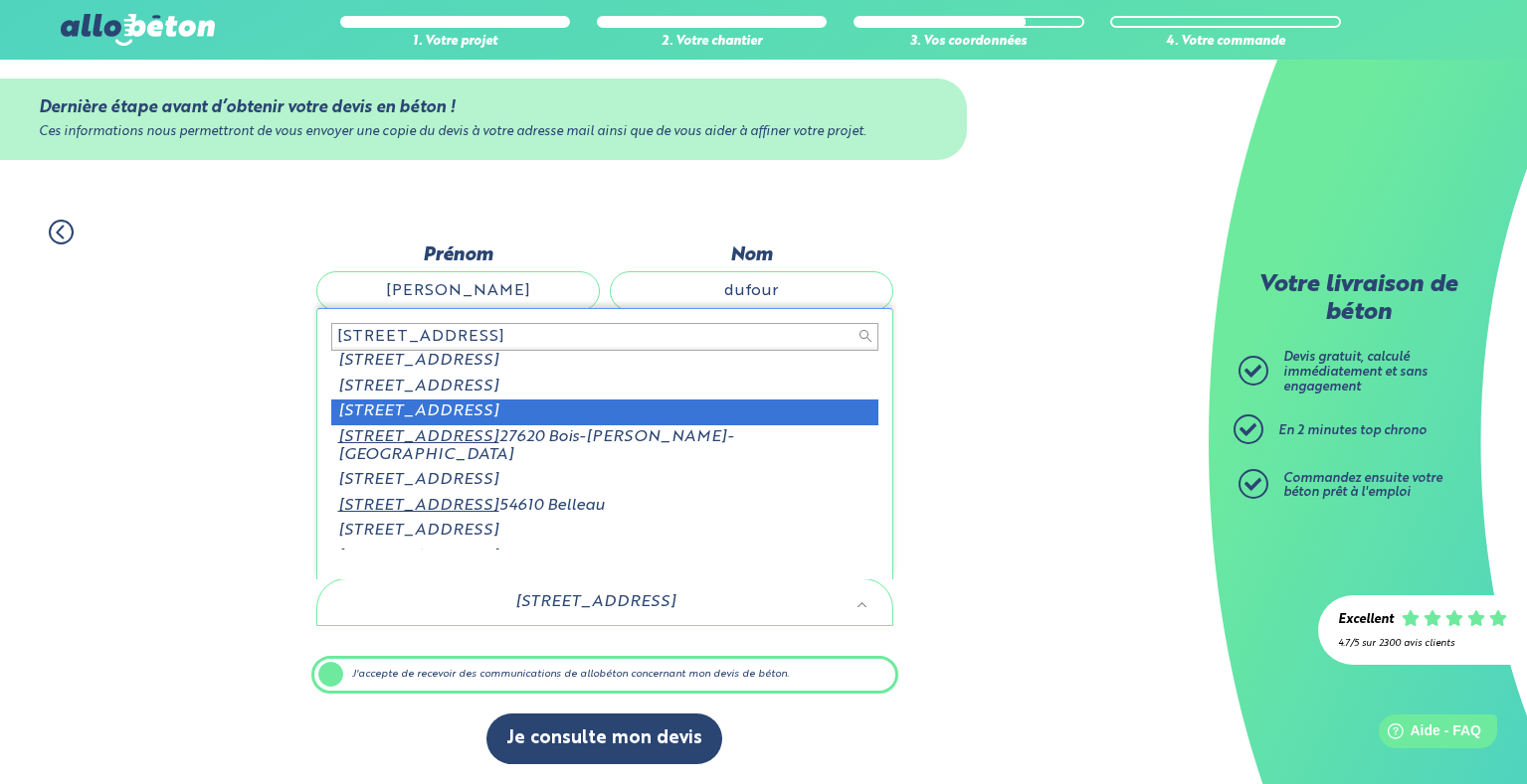
type input "[STREET_ADDRESS]"
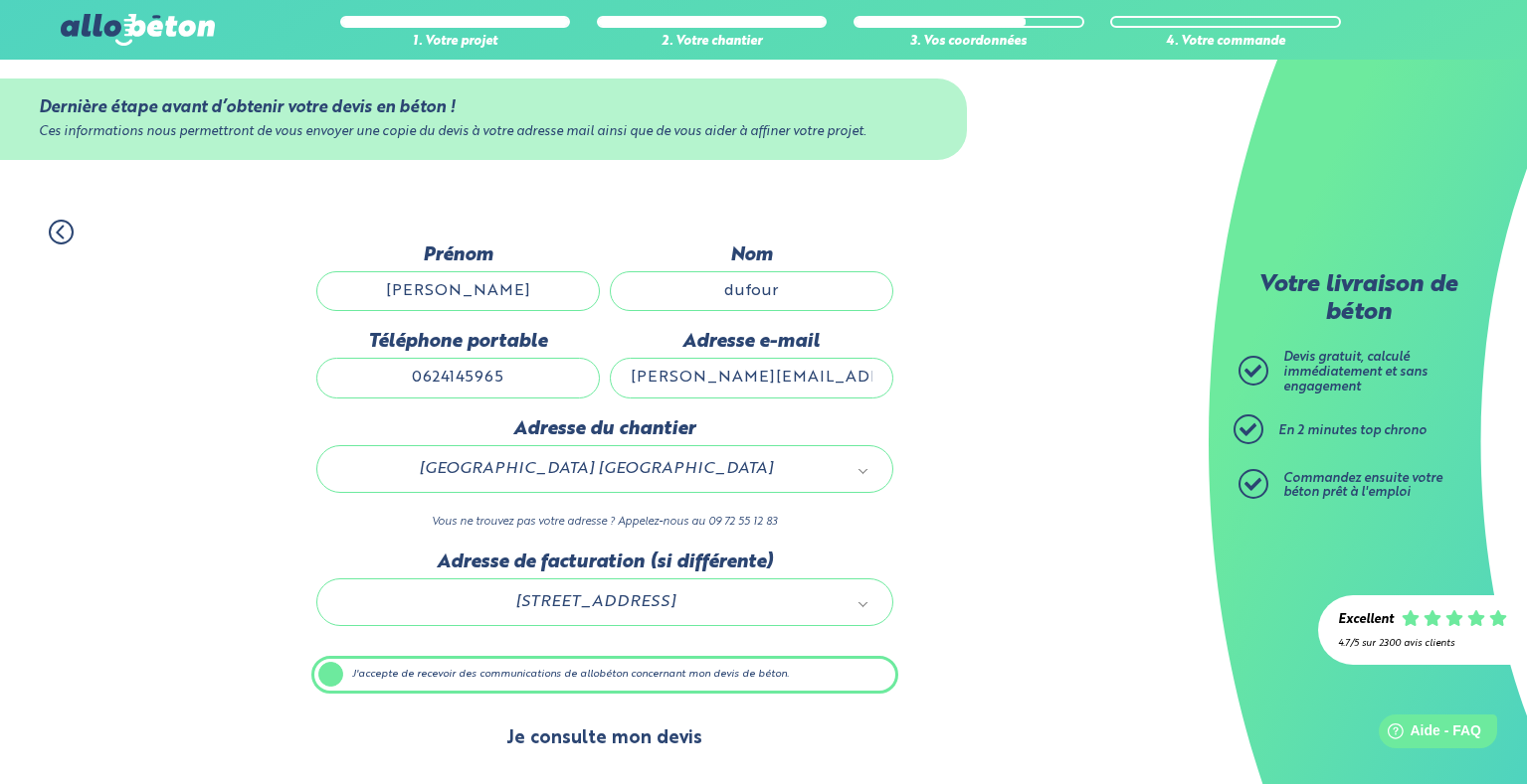
click at [570, 735] on button "Je consulte mon devis" at bounding box center [604, 738] width 236 height 51
